Goal: Information Seeking & Learning: Learn about a topic

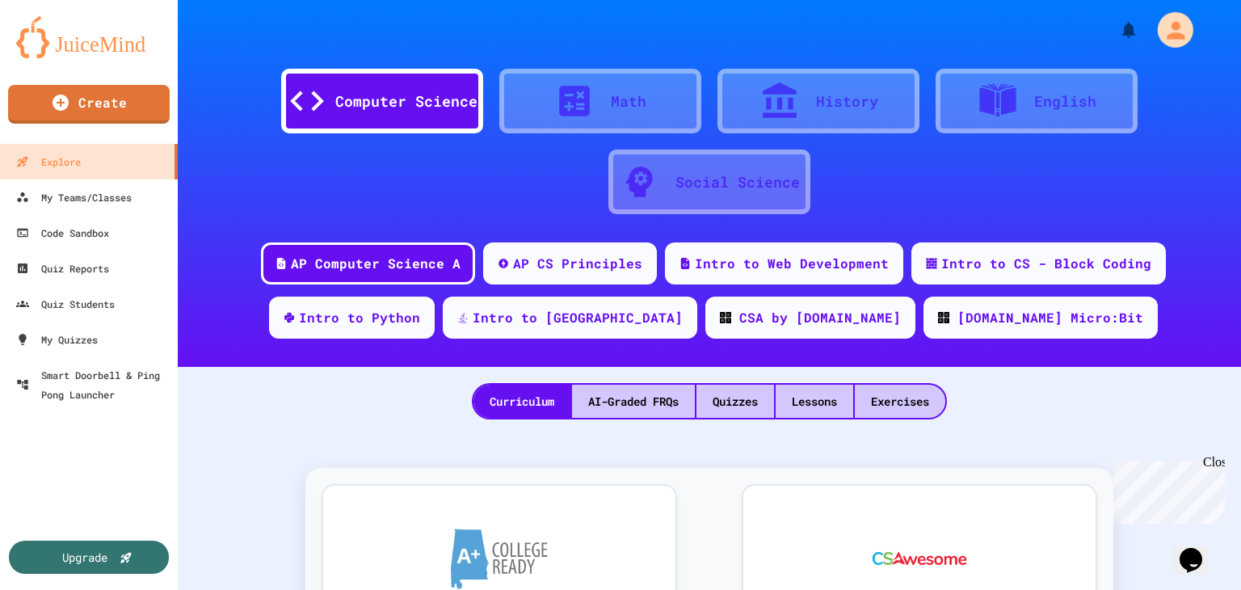
click at [1168, 33] on icon "My Account" at bounding box center [1175, 29] width 27 height 27
